Goal: Obtain resource: Obtain resource

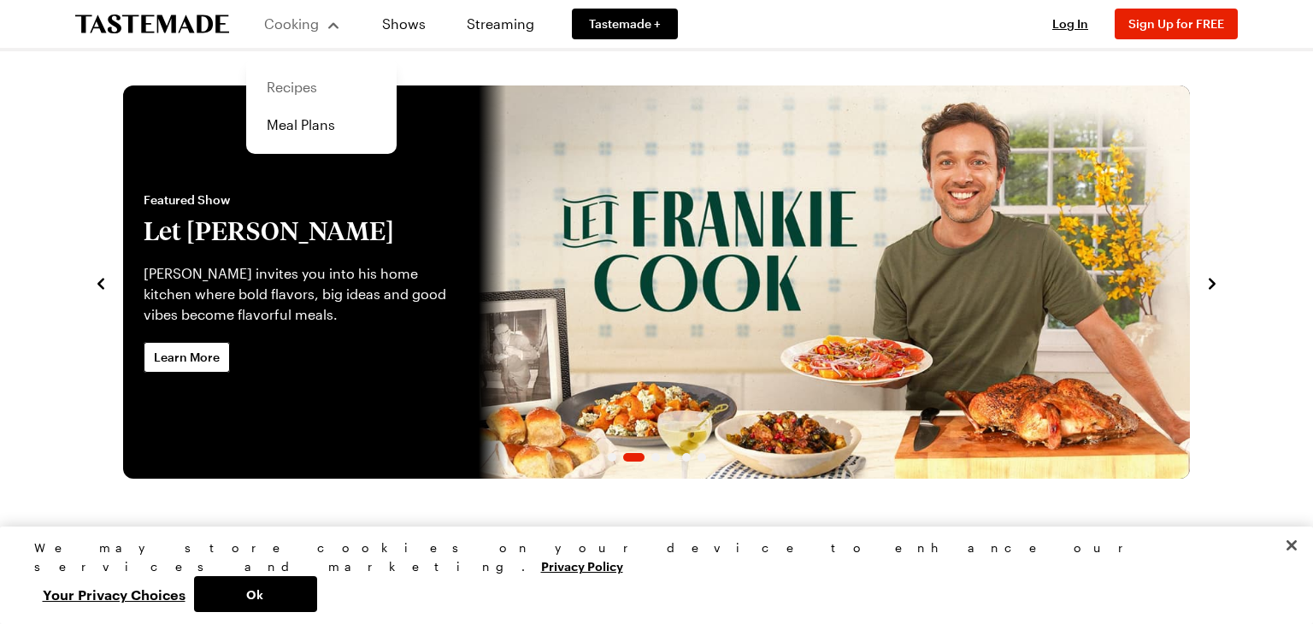
click at [302, 97] on link "Recipes" at bounding box center [322, 87] width 130 height 38
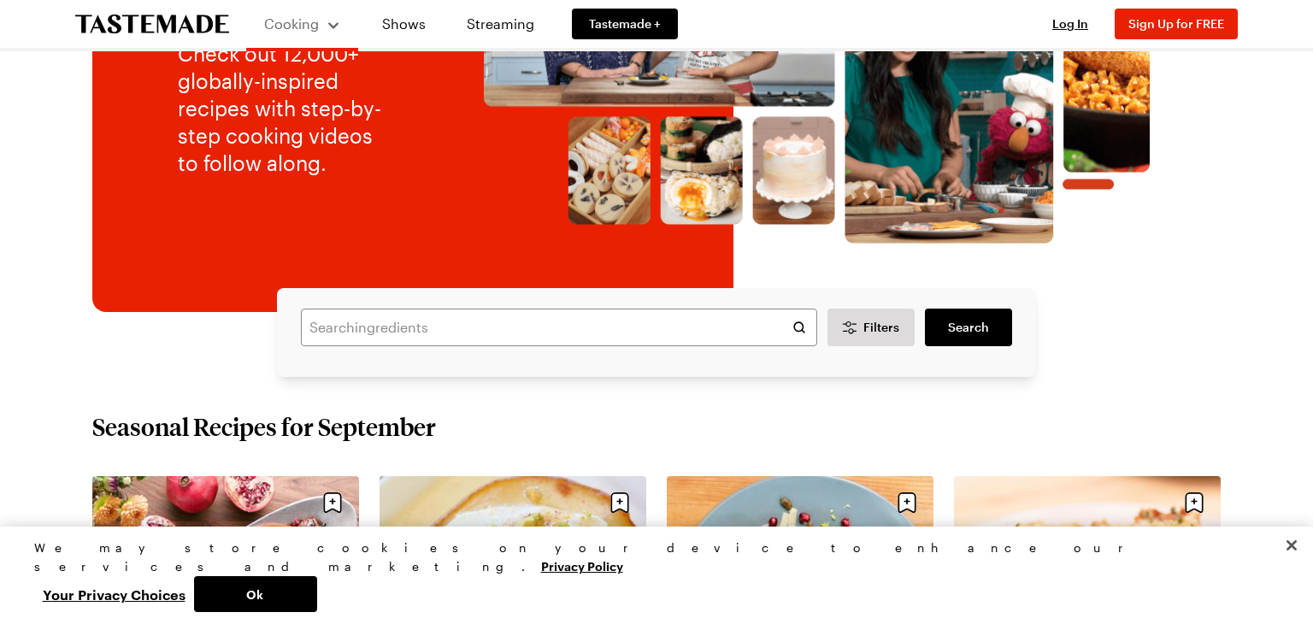
scroll to position [257, 0]
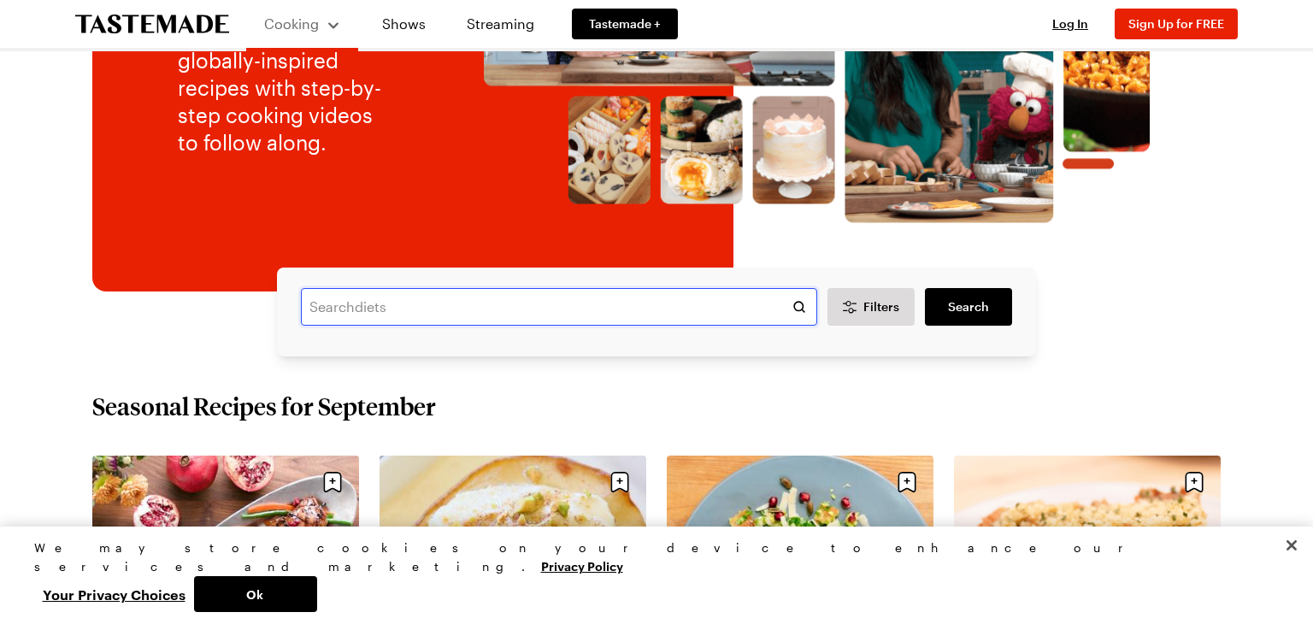
click at [625, 305] on input "text" at bounding box center [559, 307] width 516 height 38
type input "rainbow swirl cookies"
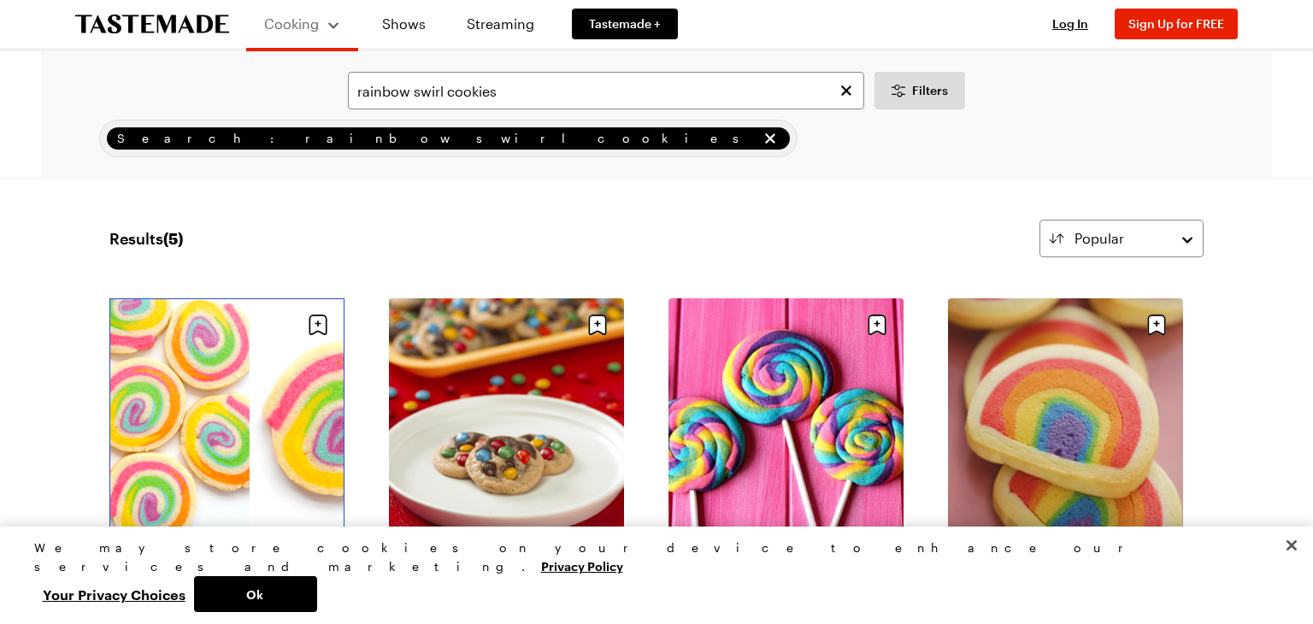
click at [250, 540] on link "Rainbow Swirl Cookies" at bounding box center [226, 548] width 235 height 17
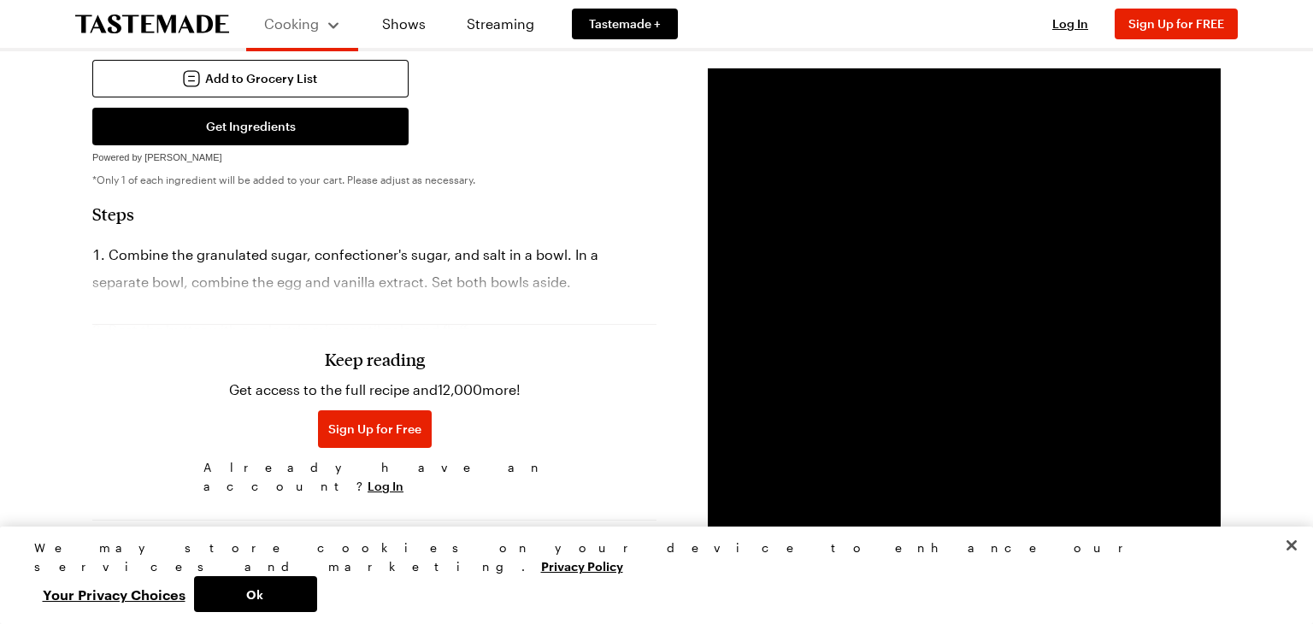
scroll to position [728, 0]
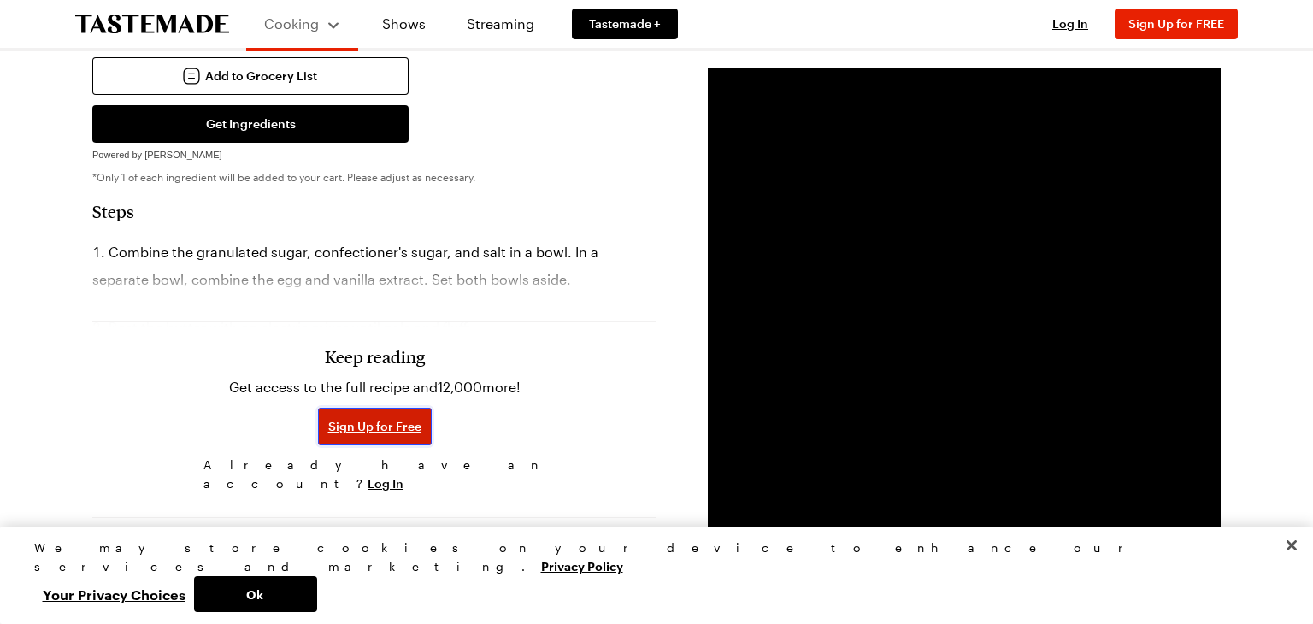
click at [355, 418] on span "Sign Up for Free" at bounding box center [374, 426] width 93 height 17
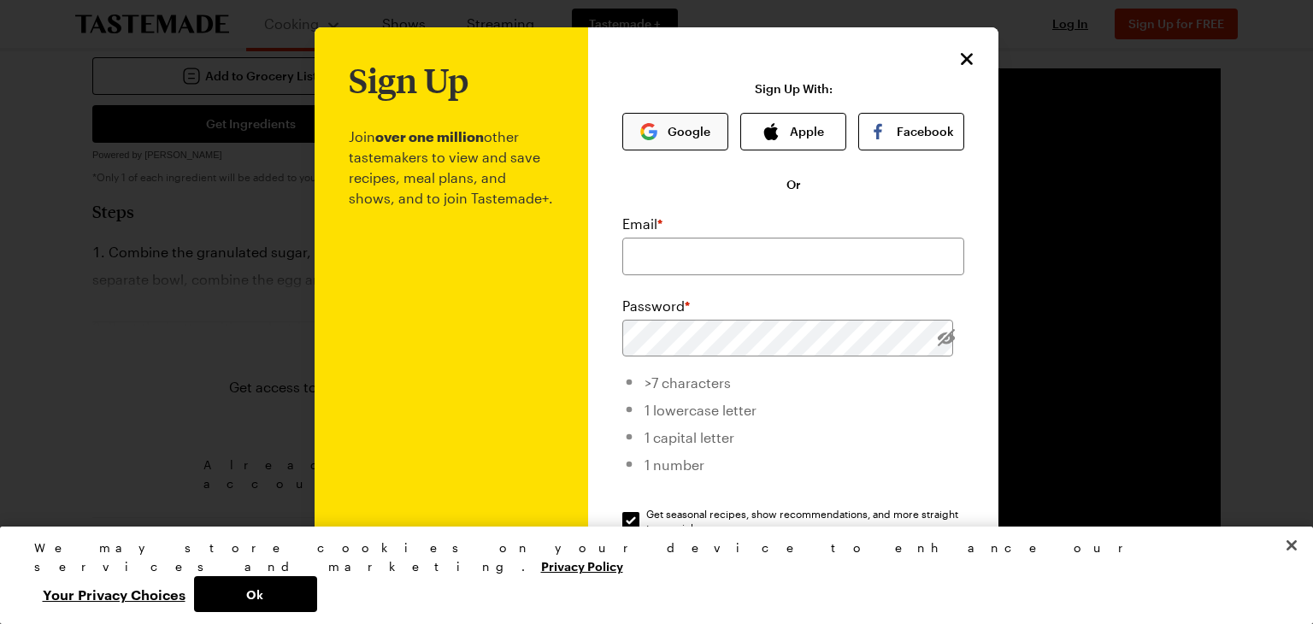
click at [680, 128] on button "Google" at bounding box center [675, 132] width 106 height 38
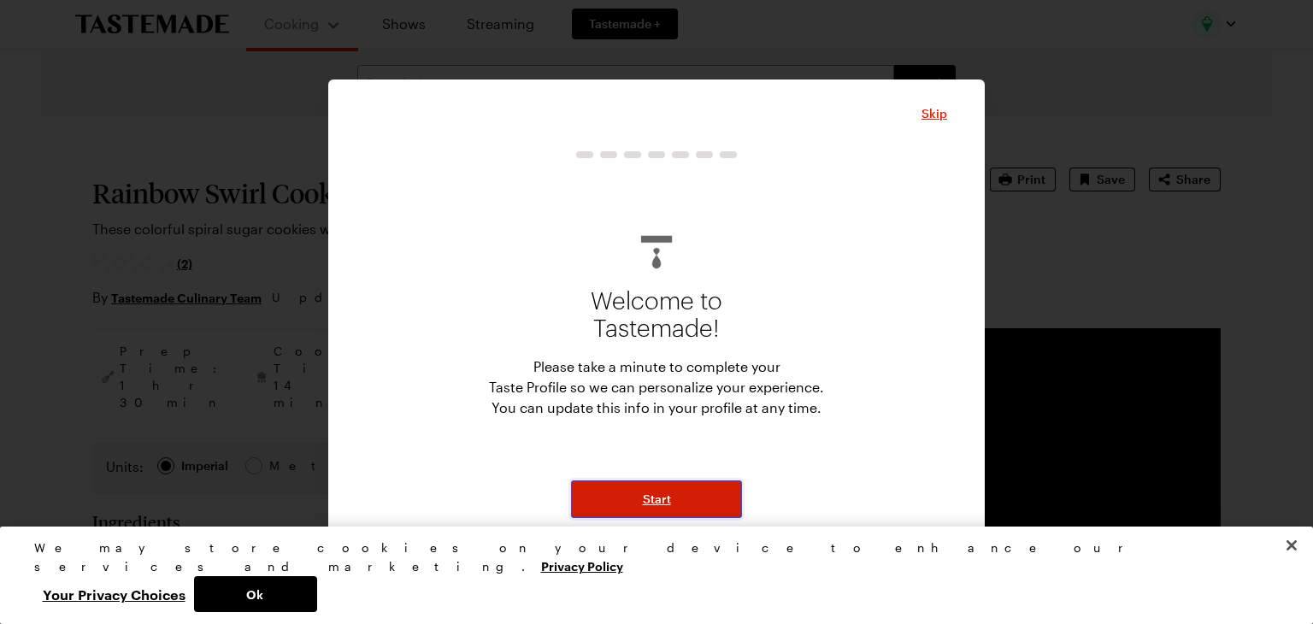
click at [717, 510] on button "Start" at bounding box center [656, 500] width 171 height 38
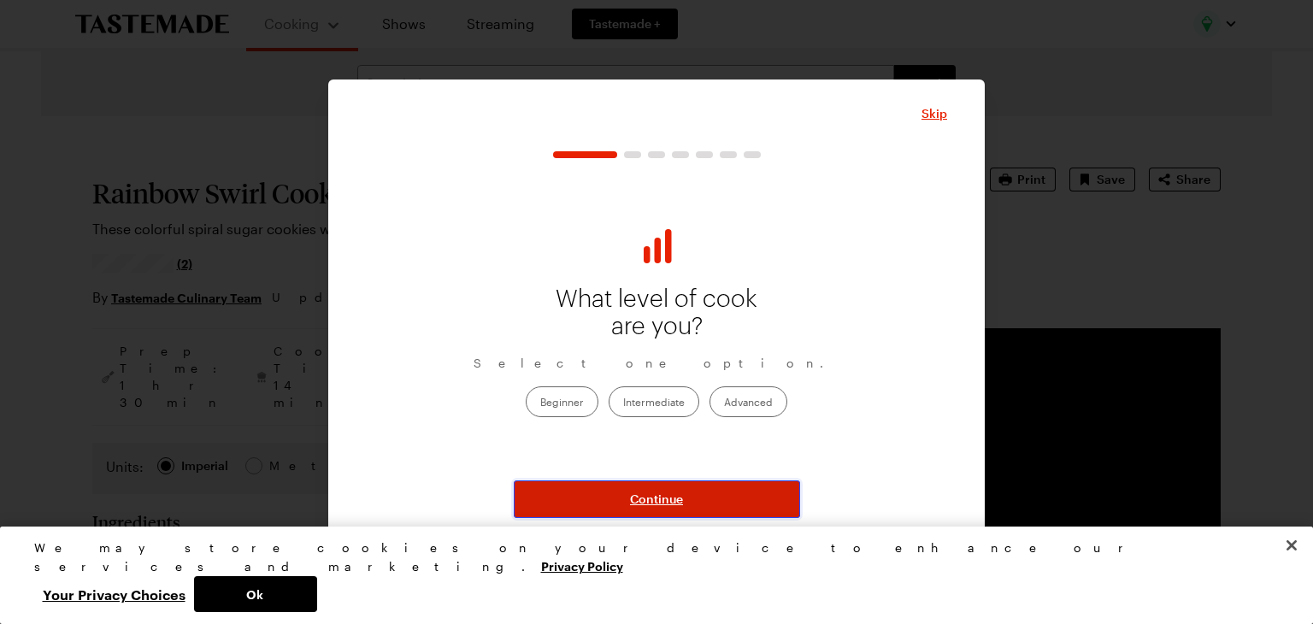
click at [717, 510] on button "Continue" at bounding box center [657, 500] width 286 height 38
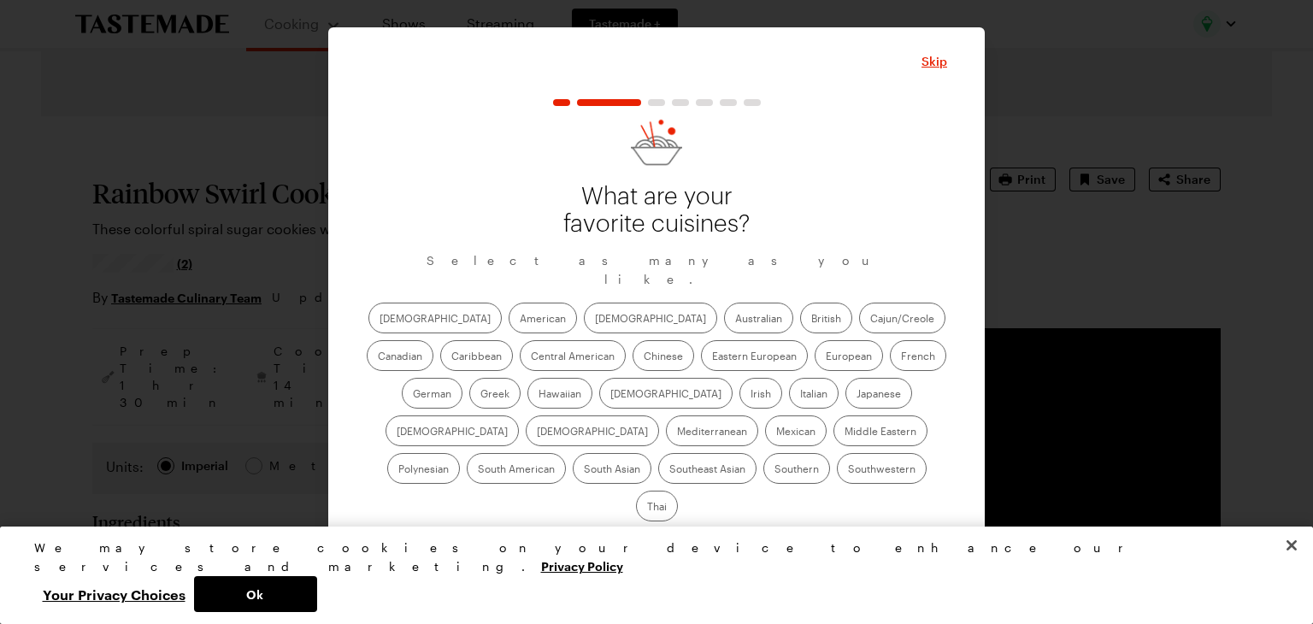
click at [563, 106] on button "button" at bounding box center [561, 102] width 17 height 7
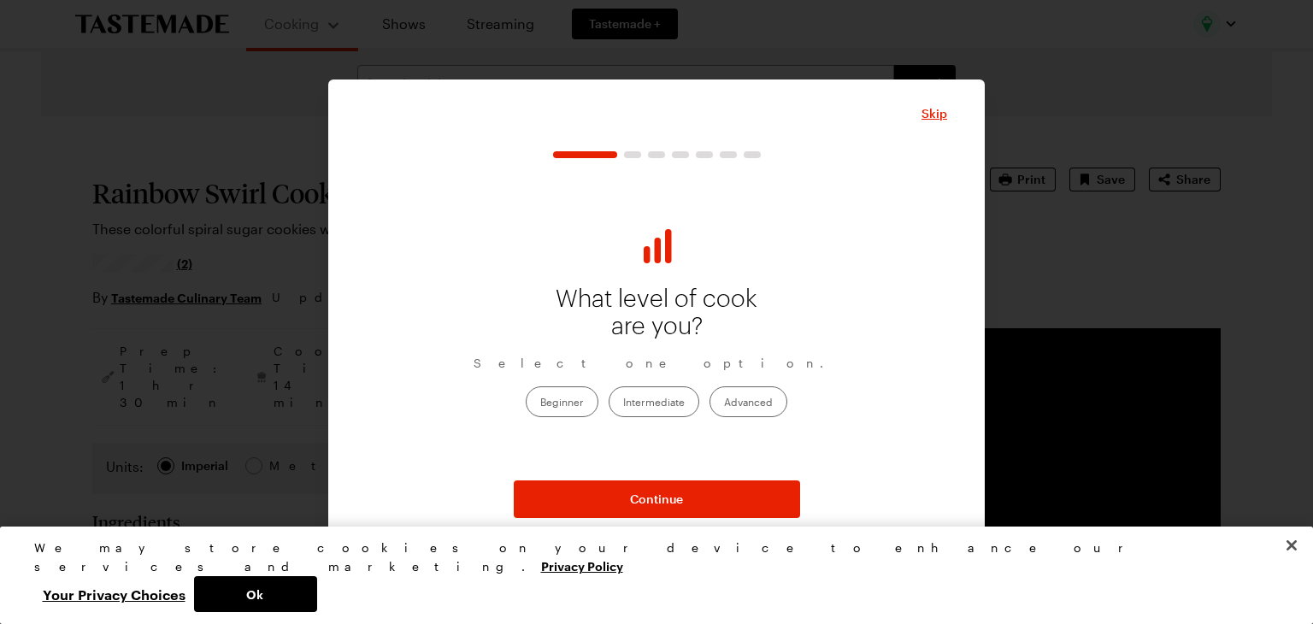
click at [663, 398] on label "Intermediate" at bounding box center [654, 401] width 91 height 31
click at [623, 404] on input "Intermediate" at bounding box center [623, 404] width 0 height 0
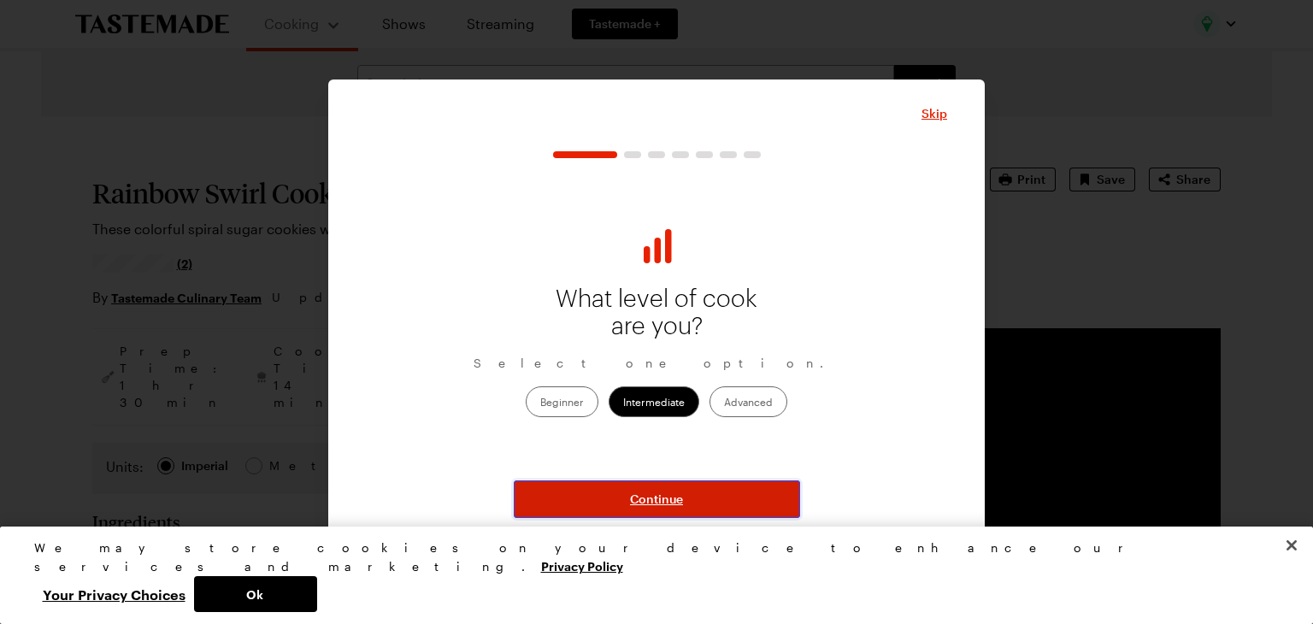
click at [678, 495] on span "Continue" at bounding box center [656, 499] width 53 height 17
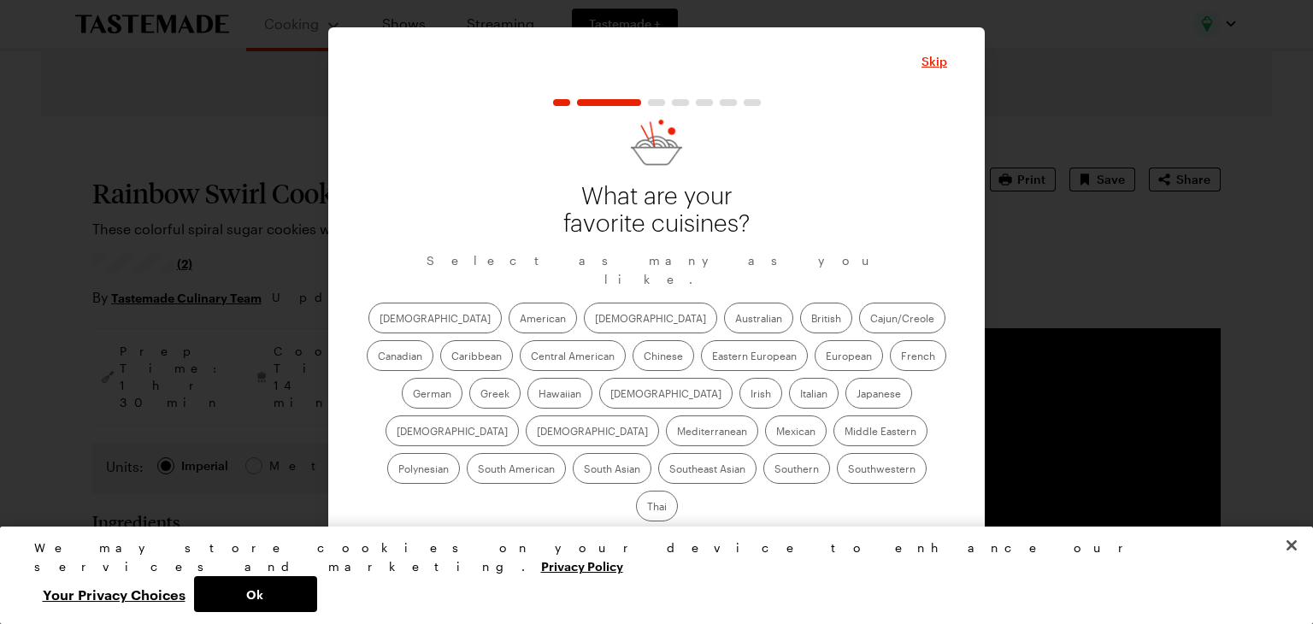
click at [584, 333] on label "[DEMOGRAPHIC_DATA]" at bounding box center [650, 318] width 133 height 31
click at [595, 320] on input "[DEMOGRAPHIC_DATA]" at bounding box center [595, 320] width 0 height 0
click at [509, 326] on label "American" at bounding box center [543, 318] width 68 height 31
click at [520, 320] on input "American" at bounding box center [520, 320] width 0 height 0
click at [434, 340] on label "Canadian" at bounding box center [400, 355] width 67 height 31
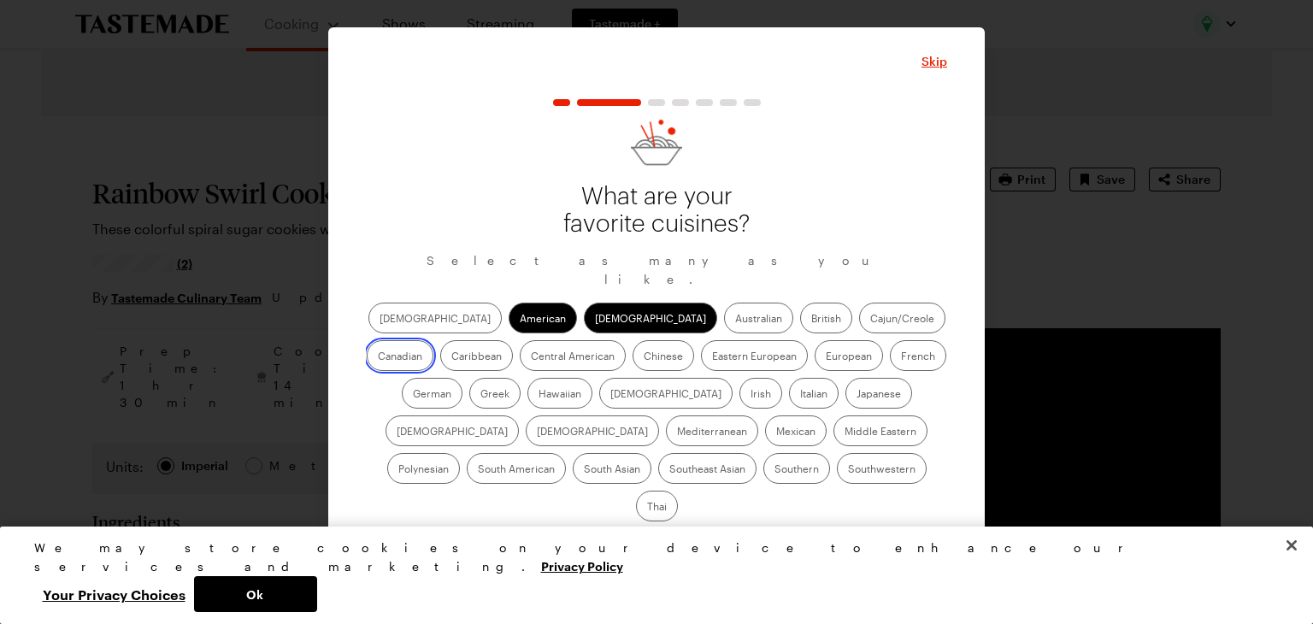
click at [378, 357] on input "Canadian" at bounding box center [378, 357] width 0 height 0
click at [633, 371] on label "Chinese" at bounding box center [664, 355] width 62 height 31
click at [644, 357] on input "Chinese" at bounding box center [644, 357] width 0 height 0
click at [701, 371] on label "Eastern European" at bounding box center [754, 355] width 107 height 31
click at [712, 357] on European "Eastern European" at bounding box center [712, 357] width 0 height 0
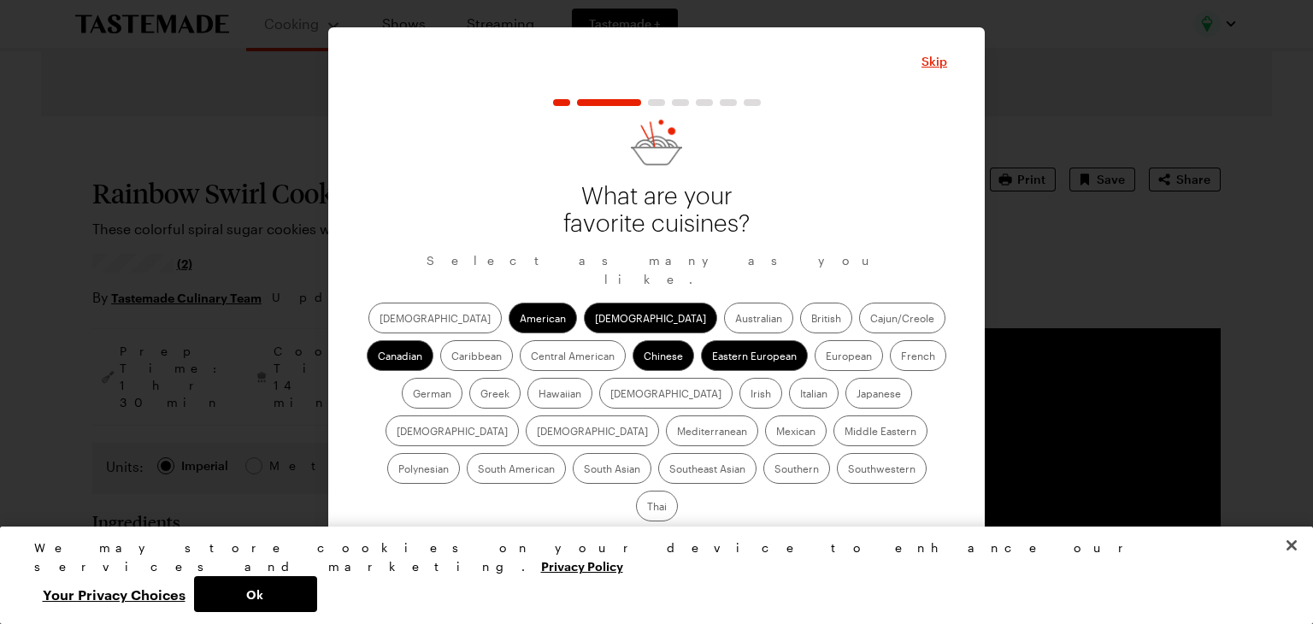
click at [815, 365] on label "European" at bounding box center [849, 355] width 68 height 31
click at [826, 357] on input "European" at bounding box center [826, 357] width 0 height 0
click at [890, 363] on label "French" at bounding box center [918, 355] width 56 height 31
click at [901, 357] on input "French" at bounding box center [901, 357] width 0 height 0
click at [463, 378] on label "German" at bounding box center [432, 393] width 61 height 31
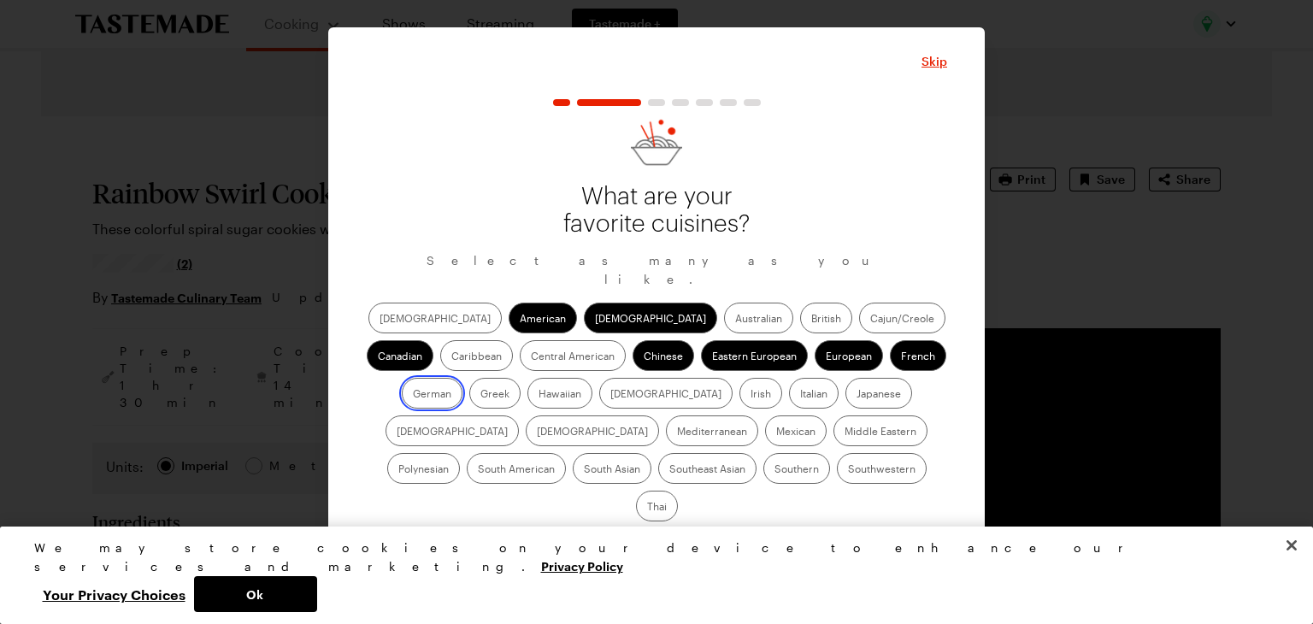
click at [413, 395] on input "German" at bounding box center [413, 395] width 0 height 0
click at [599, 407] on label "[DEMOGRAPHIC_DATA]" at bounding box center [665, 393] width 133 height 31
click at [610, 395] on input "[DEMOGRAPHIC_DATA]" at bounding box center [610, 395] width 0 height 0
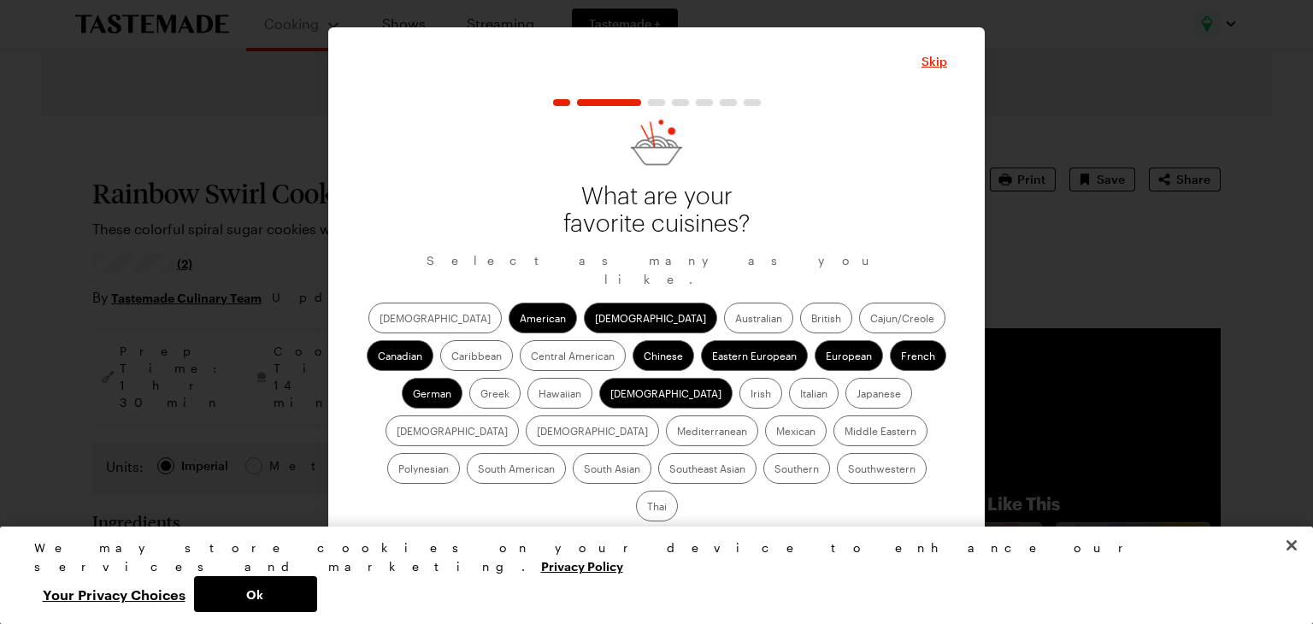
click at [789, 405] on label "Italian" at bounding box center [814, 393] width 50 height 31
click at [800, 395] on input "Italian" at bounding box center [800, 395] width 0 height 0
click at [846, 404] on label "Japanese" at bounding box center [879, 393] width 67 height 31
click at [857, 395] on input "Japanese" at bounding box center [857, 395] width 0 height 0
click at [765, 446] on label "Mexican" at bounding box center [796, 431] width 62 height 31
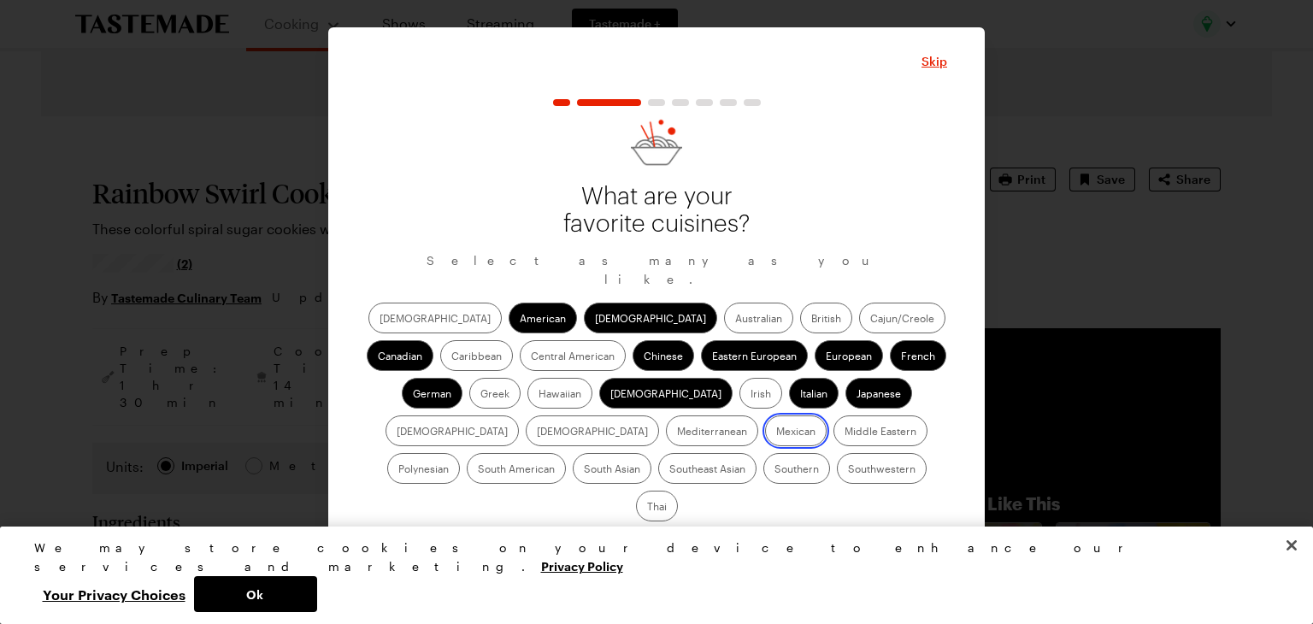
click at [776, 433] on input "Mexican" at bounding box center [776, 433] width 0 height 0
click at [834, 446] on label "Middle Eastern" at bounding box center [881, 431] width 94 height 31
click at [845, 433] on Eastern "Middle Eastern" at bounding box center [845, 433] width 0 height 0
click at [566, 453] on label "South American" at bounding box center [516, 468] width 99 height 31
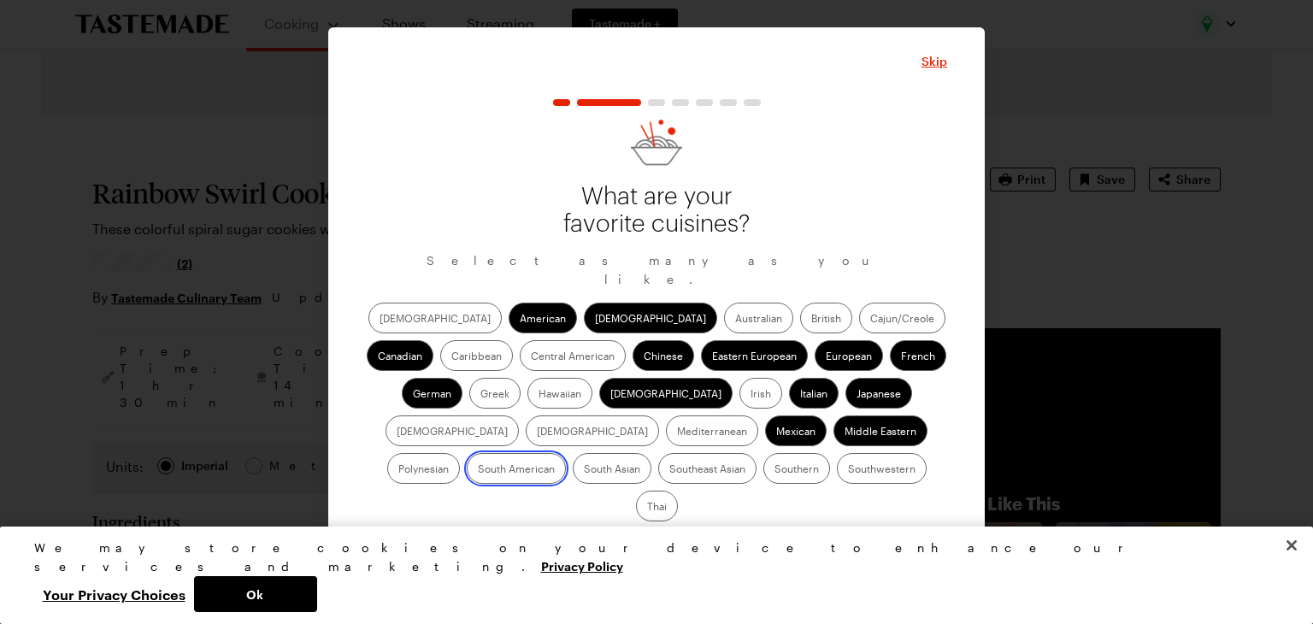
click at [478, 470] on American "South American" at bounding box center [478, 470] width 0 height 0
click at [757, 453] on label "Southeast Asian" at bounding box center [707, 468] width 98 height 31
click at [669, 470] on Asian "Southeast Asian" at bounding box center [669, 470] width 0 height 0
click at [652, 453] on label "South Asian" at bounding box center [612, 468] width 79 height 31
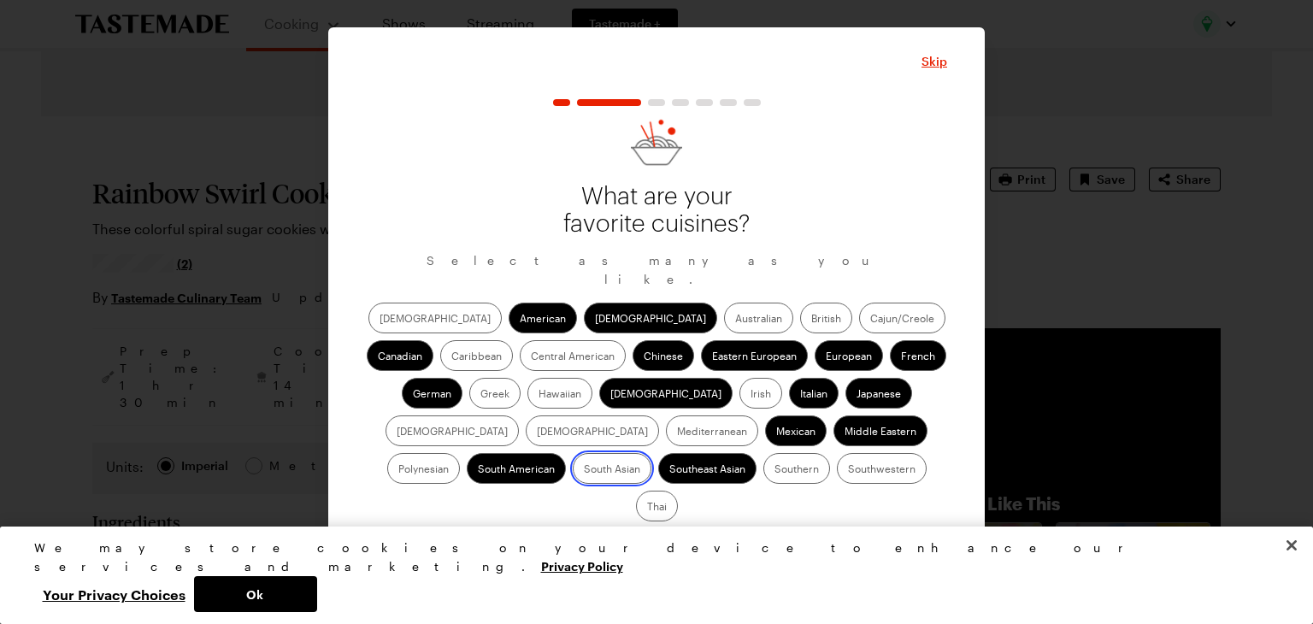
click at [584, 470] on Asian "South Asian" at bounding box center [584, 470] width 0 height 0
click at [764, 484] on label "Southern" at bounding box center [797, 468] width 67 height 31
click at [775, 470] on input "Southern" at bounding box center [775, 470] width 0 height 0
click at [837, 481] on label "Southwestern" at bounding box center [882, 468] width 90 height 31
click at [848, 470] on input "Southwestern" at bounding box center [848, 470] width 0 height 0
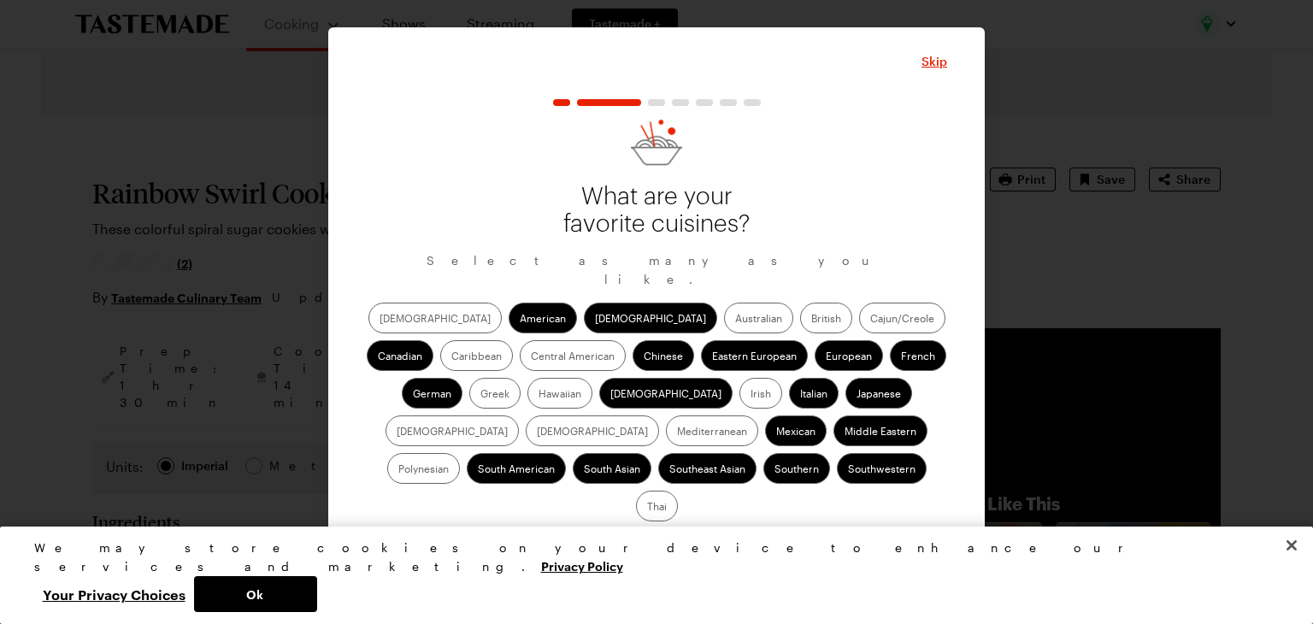
click at [678, 491] on label "Thai" at bounding box center [657, 506] width 42 height 31
click at [647, 508] on input "Thai" at bounding box center [647, 508] width 0 height 0
click at [744, 532] on button "Continue" at bounding box center [657, 551] width 286 height 38
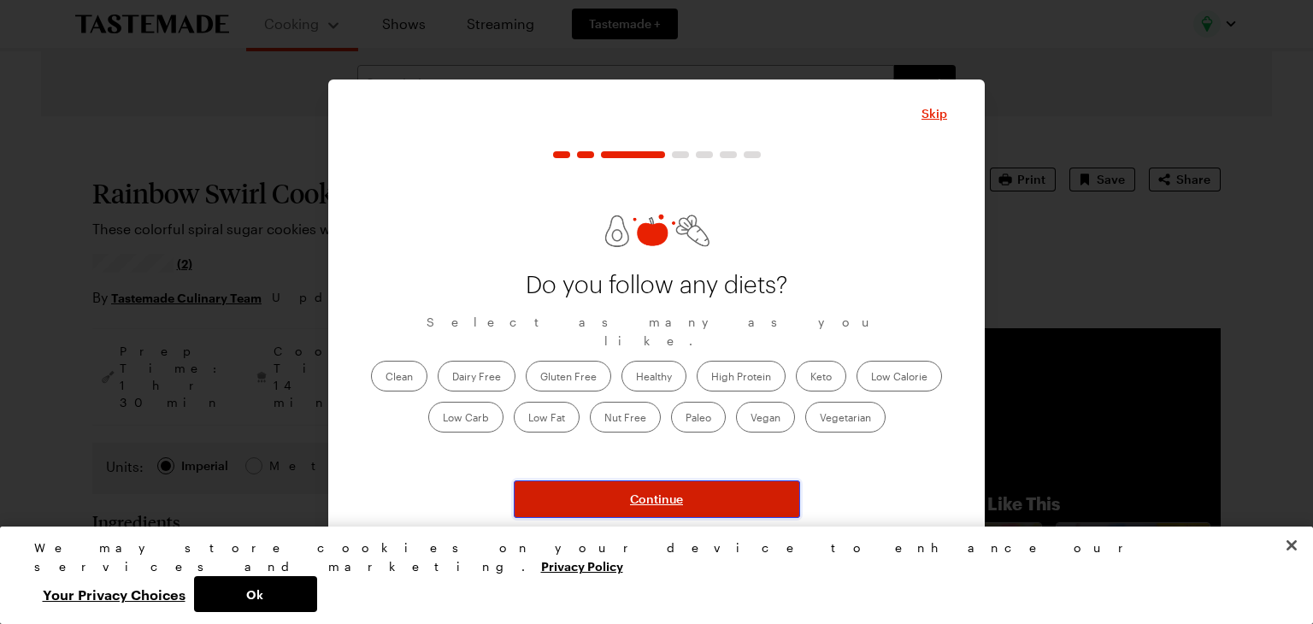
click at [665, 487] on button "Continue" at bounding box center [657, 500] width 286 height 38
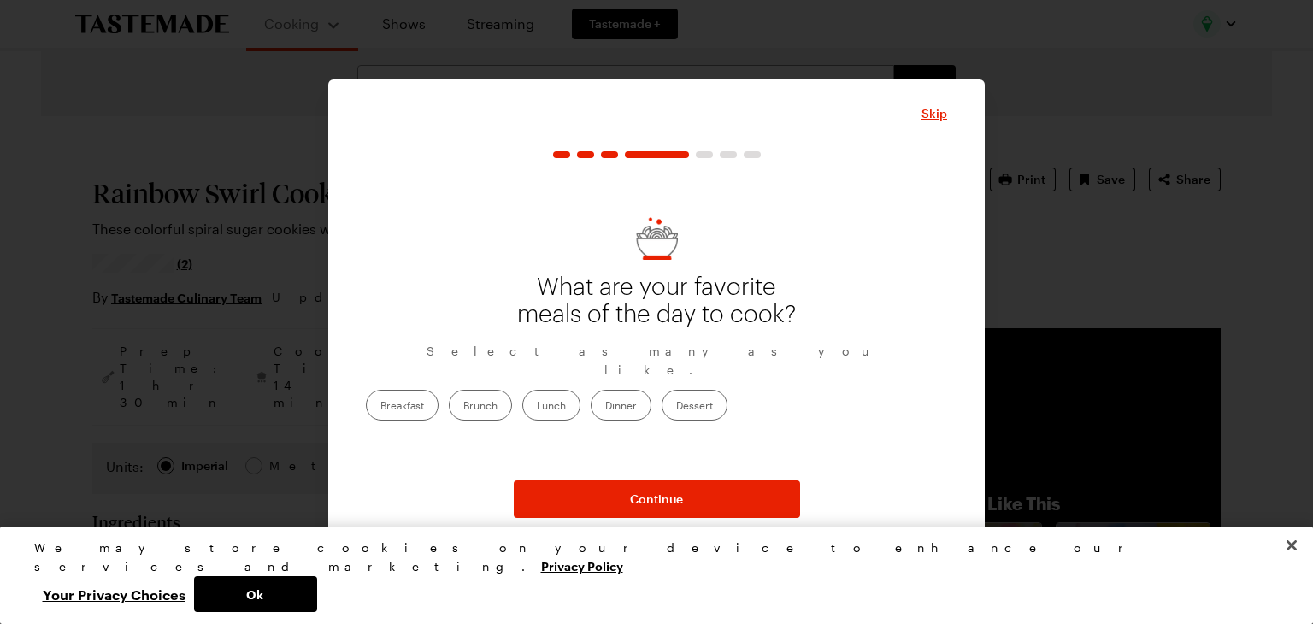
click at [652, 400] on label "Dinner" at bounding box center [621, 405] width 61 height 31
click at [605, 407] on input "Dinner" at bounding box center [605, 407] width 0 height 0
click at [728, 397] on label "Dessert" at bounding box center [695, 405] width 66 height 31
click at [676, 407] on input "Dessert" at bounding box center [676, 407] width 0 height 0
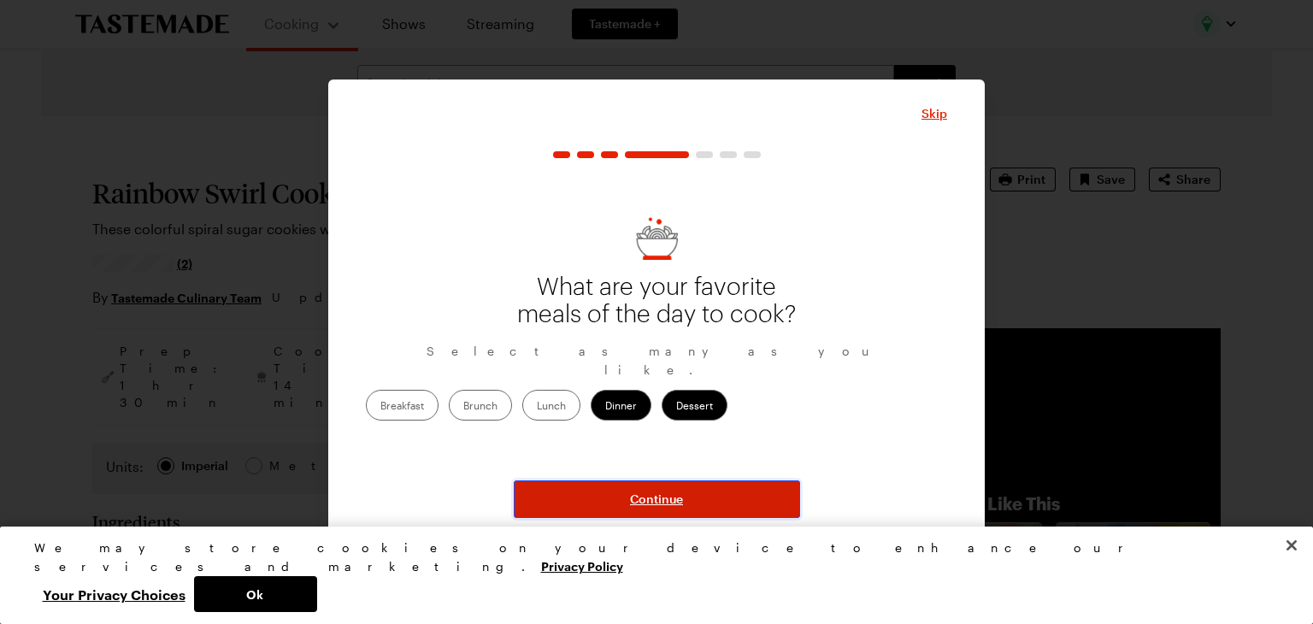
click at [692, 506] on button "Continue" at bounding box center [657, 500] width 286 height 38
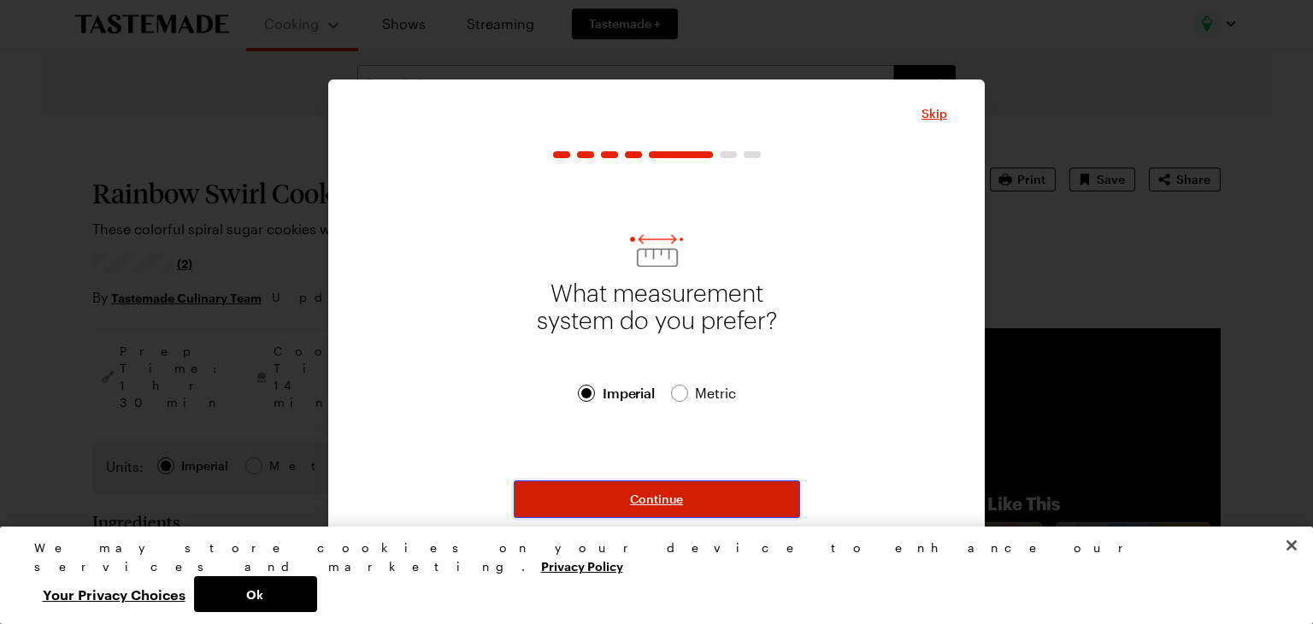
click at [692, 506] on button "Continue" at bounding box center [657, 500] width 286 height 38
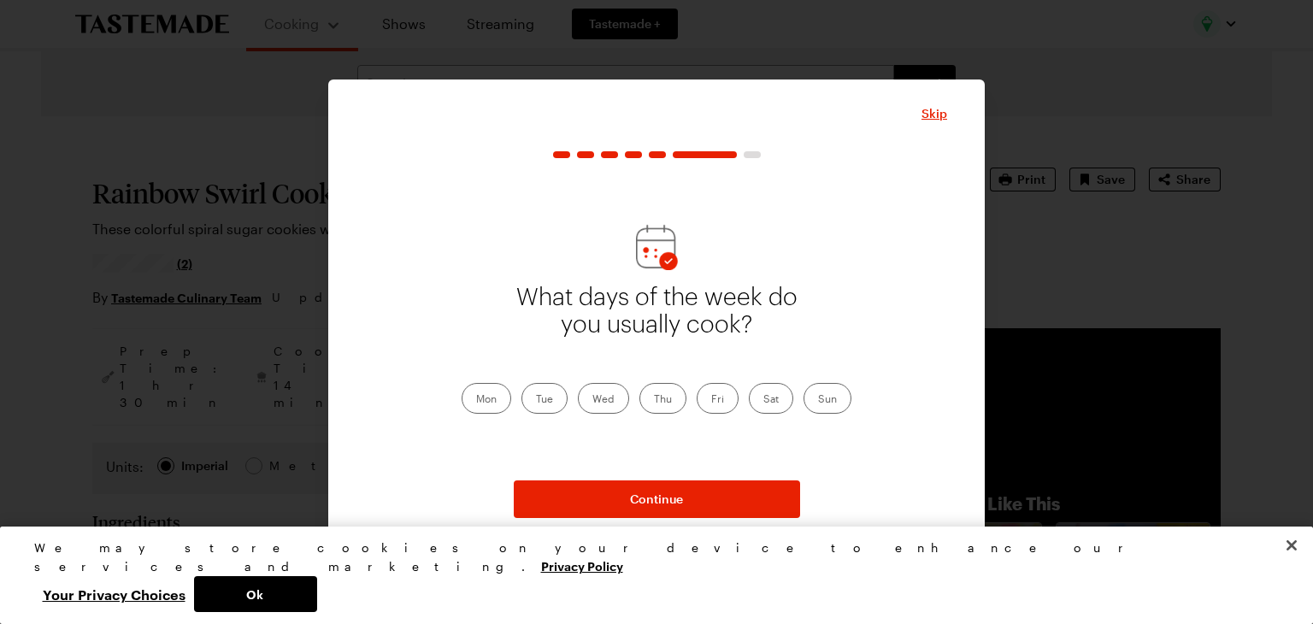
click at [483, 411] on label "Mon" at bounding box center [487, 398] width 50 height 31
click at [476, 400] on input "Mon" at bounding box center [476, 400] width 0 height 0
click at [540, 408] on label "Tue" at bounding box center [545, 398] width 46 height 31
click at [536, 400] on input "Tue" at bounding box center [536, 400] width 0 height 0
click at [599, 406] on label "Wed" at bounding box center [603, 398] width 51 height 31
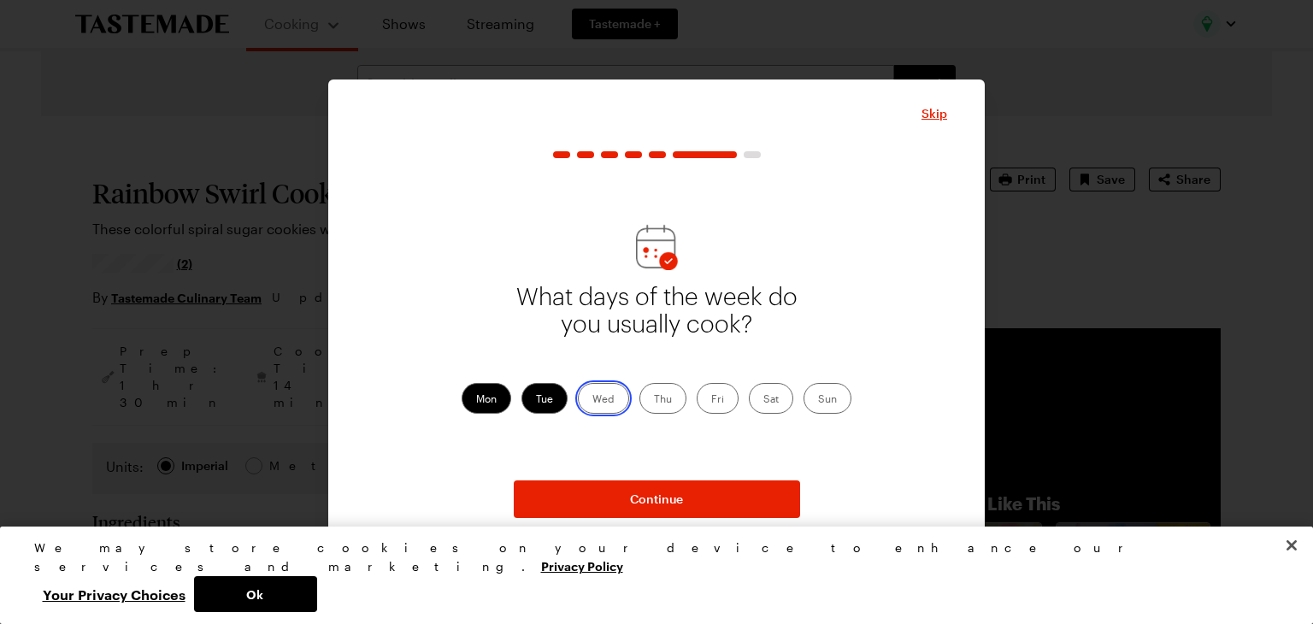
click at [593, 400] on input "Wed" at bounding box center [593, 400] width 0 height 0
click at [670, 403] on label "Thu" at bounding box center [663, 398] width 47 height 31
click at [654, 400] on input "Thu" at bounding box center [654, 400] width 0 height 0
click at [719, 405] on label "Fri" at bounding box center [718, 398] width 42 height 31
click at [711, 400] on input "Fri" at bounding box center [711, 400] width 0 height 0
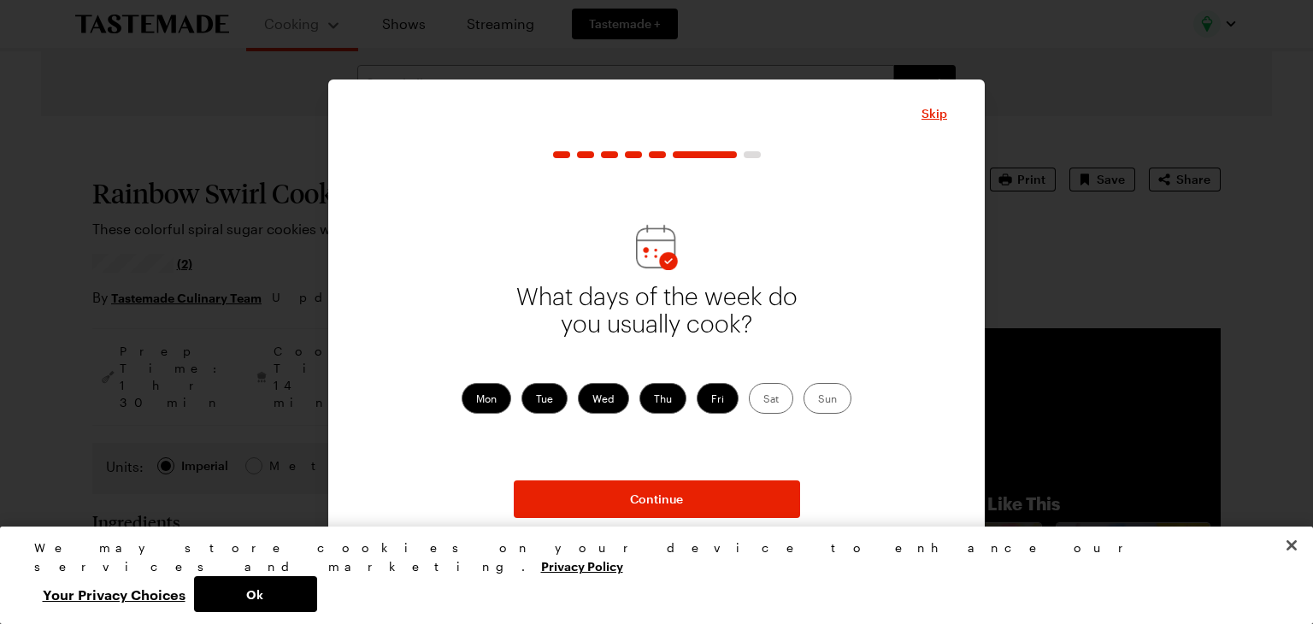
click at [778, 400] on label "Sat" at bounding box center [771, 398] width 44 height 31
click at [764, 400] on input "Sat" at bounding box center [764, 400] width 0 height 0
click at [820, 401] on label "Sun" at bounding box center [828, 398] width 48 height 31
click at [818, 400] on input "Sun" at bounding box center [818, 400] width 0 height 0
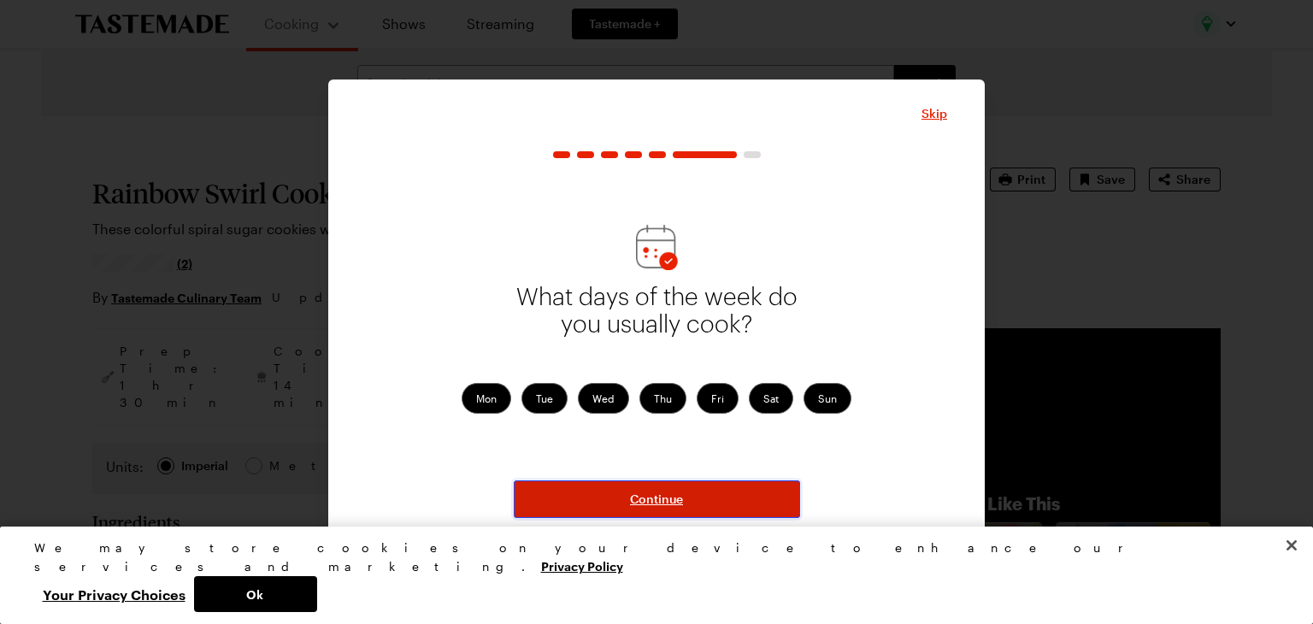
click at [740, 497] on button "Continue" at bounding box center [657, 500] width 286 height 38
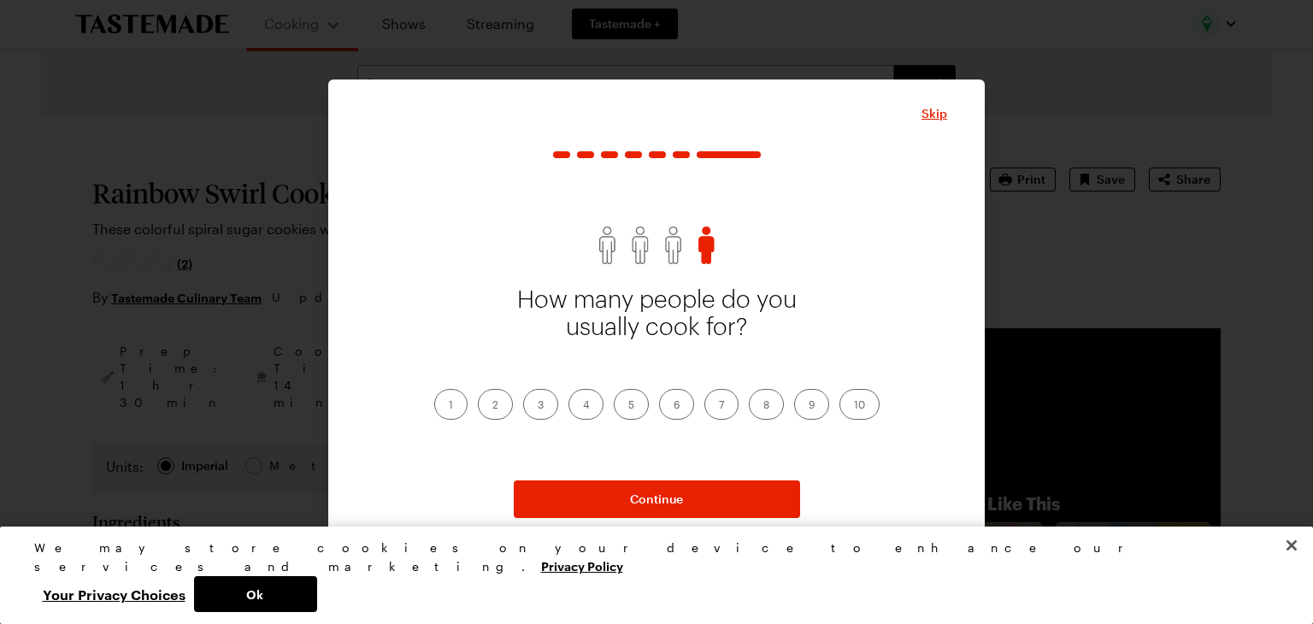
click at [534, 416] on label "3" at bounding box center [540, 404] width 35 height 31
click at [538, 406] on input "3" at bounding box center [538, 406] width 0 height 0
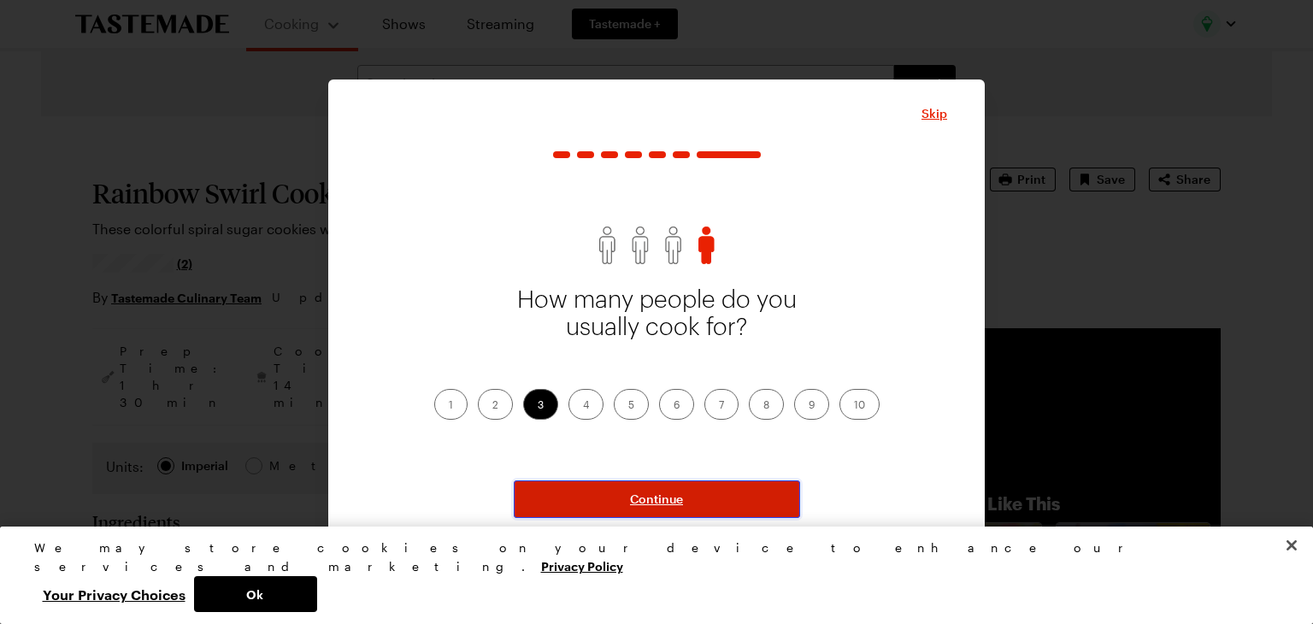
click at [657, 508] on button "Continue" at bounding box center [657, 500] width 286 height 38
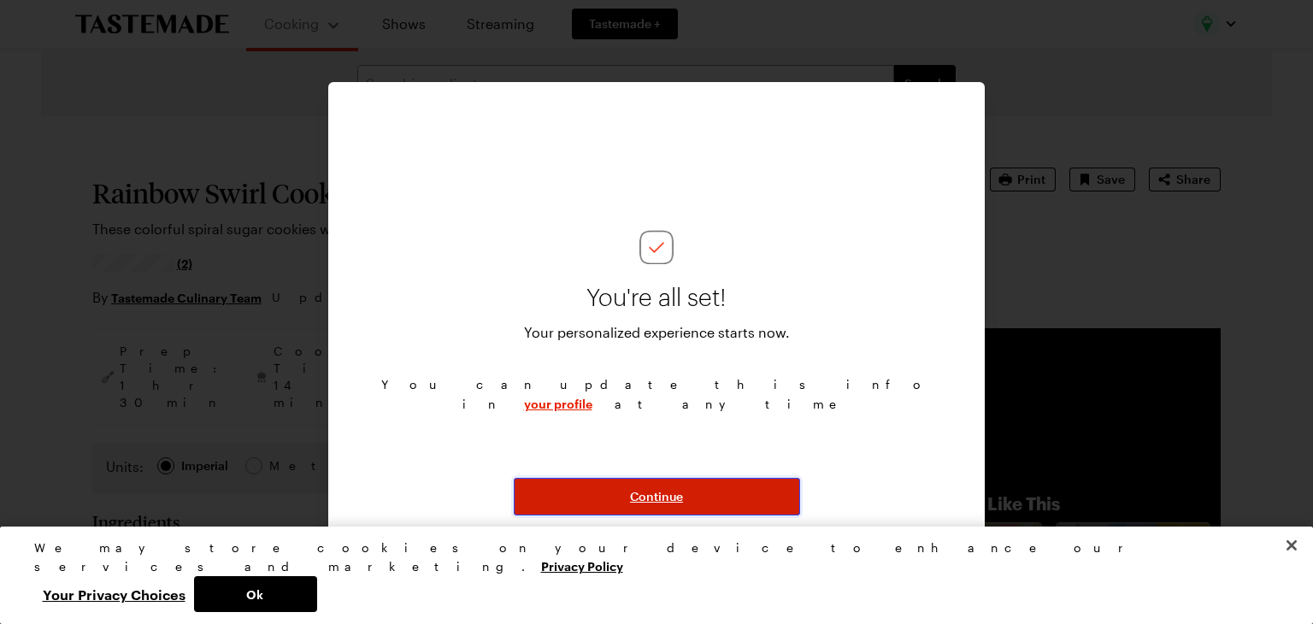
click at [656, 501] on span "Continue" at bounding box center [656, 496] width 53 height 17
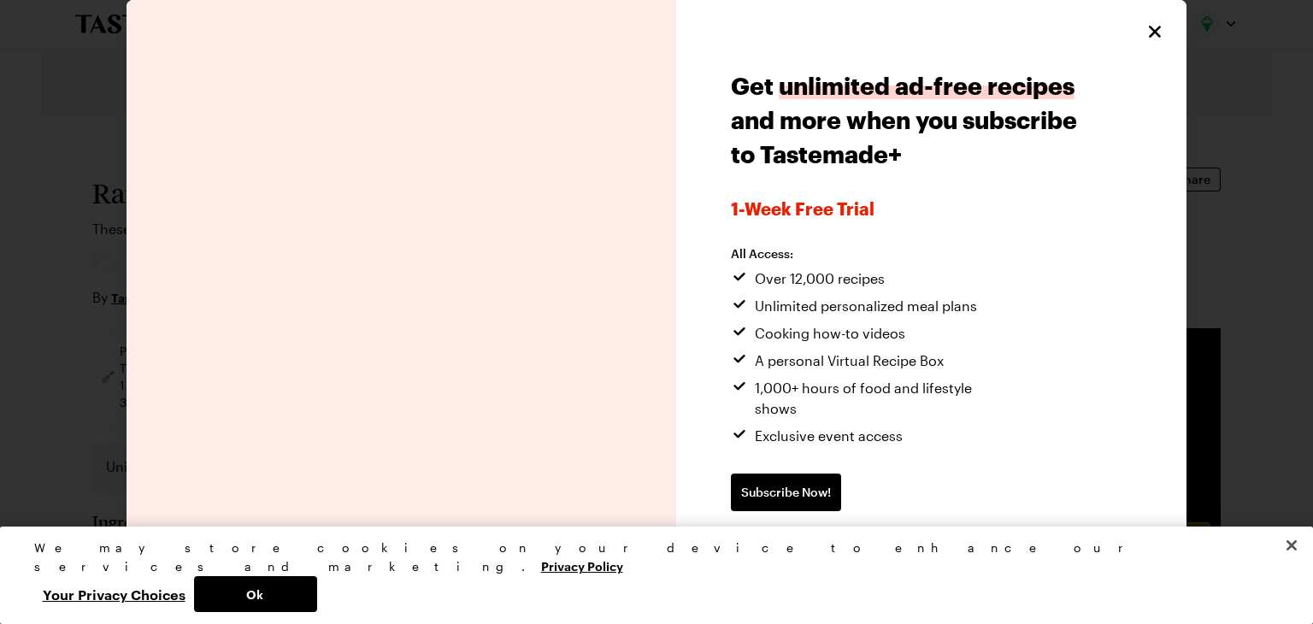
click at [860, 539] on span "Continue without subscribing" at bounding box center [818, 547] width 174 height 17
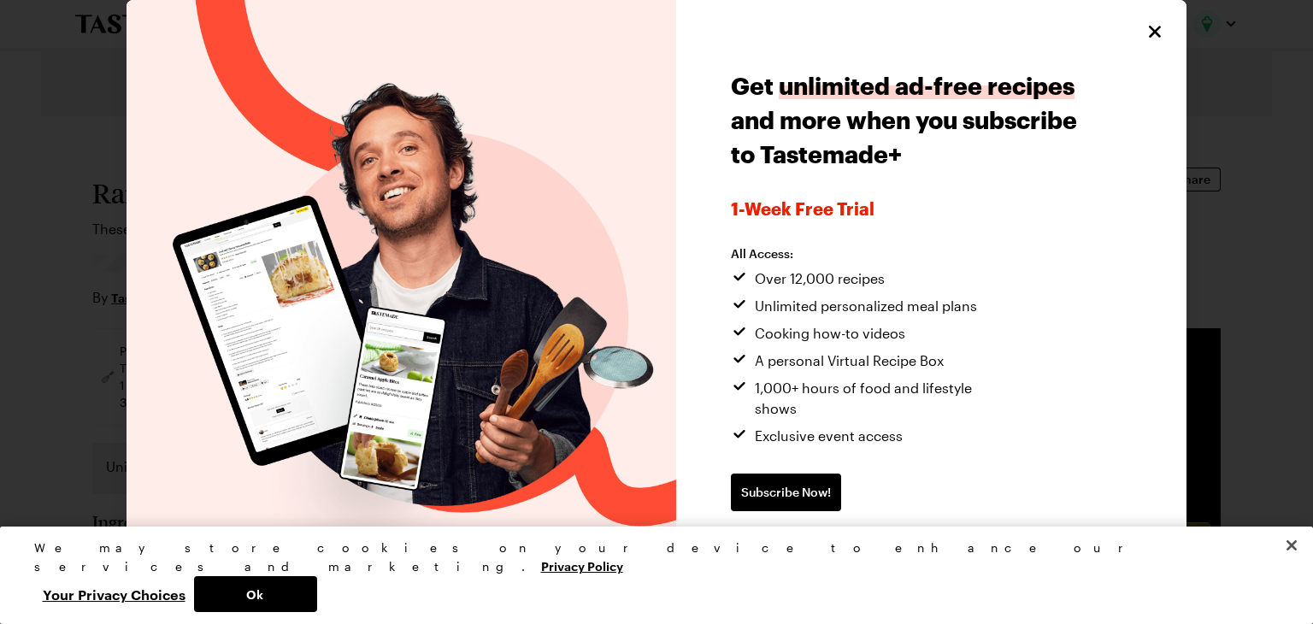
type textarea "x"
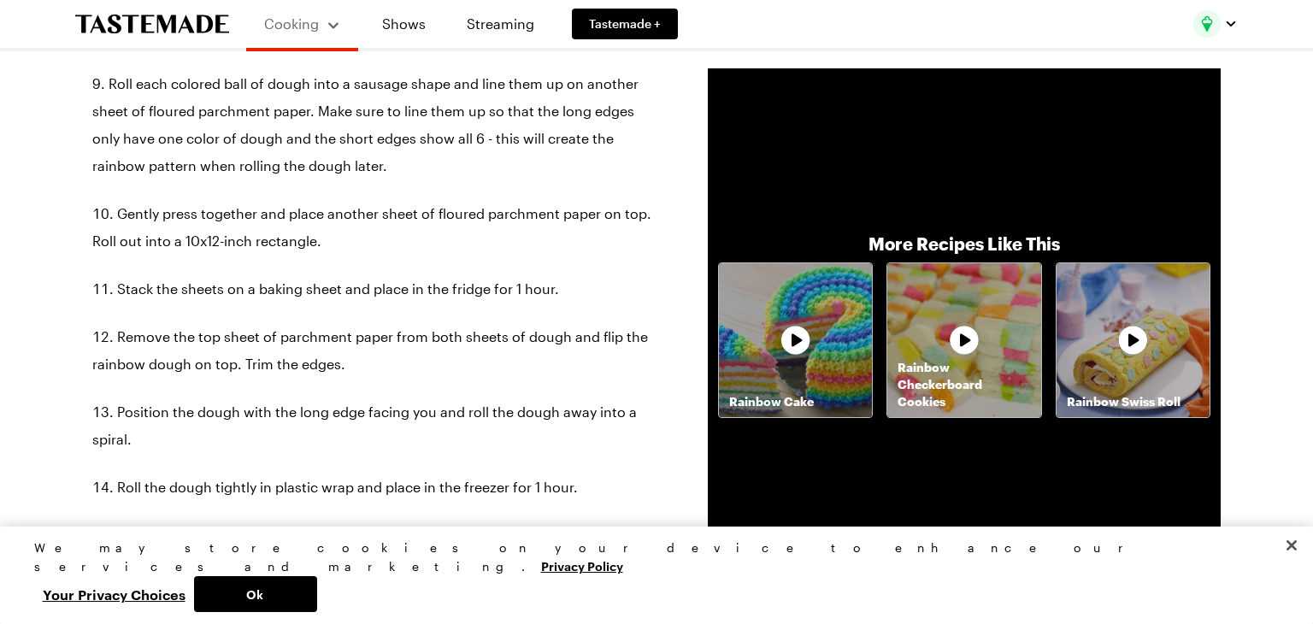
scroll to position [1336, 0]
